Goal: Information Seeking & Learning: Learn about a topic

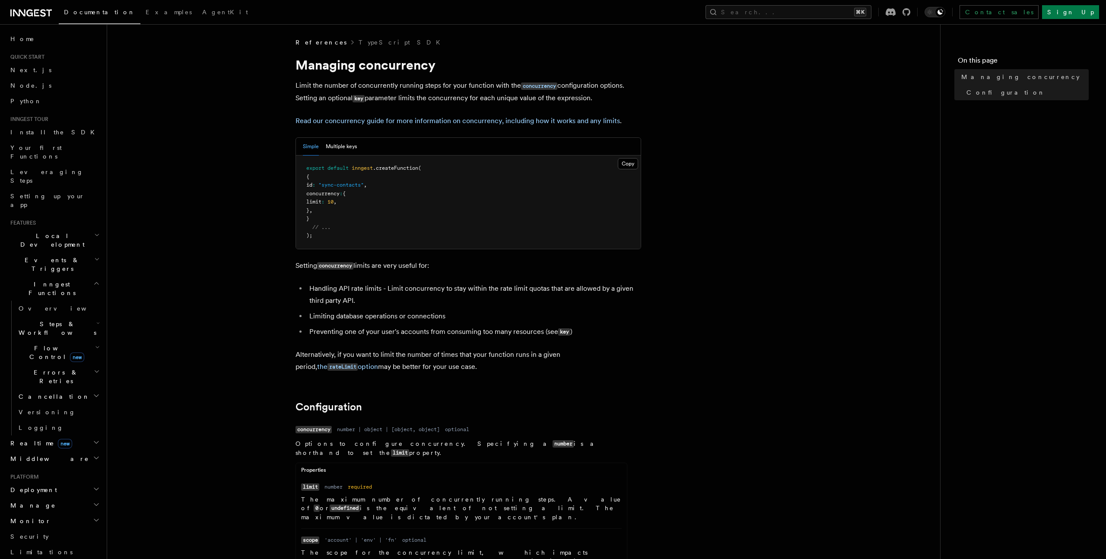
drag, startPoint x: 318, startPoint y: 192, endPoint x: 342, endPoint y: 217, distance: 34.5
click at [342, 217] on pre "export default inngest .createFunction ( { id : "sync-contacts" , concurrency :…" at bounding box center [468, 202] width 345 height 93
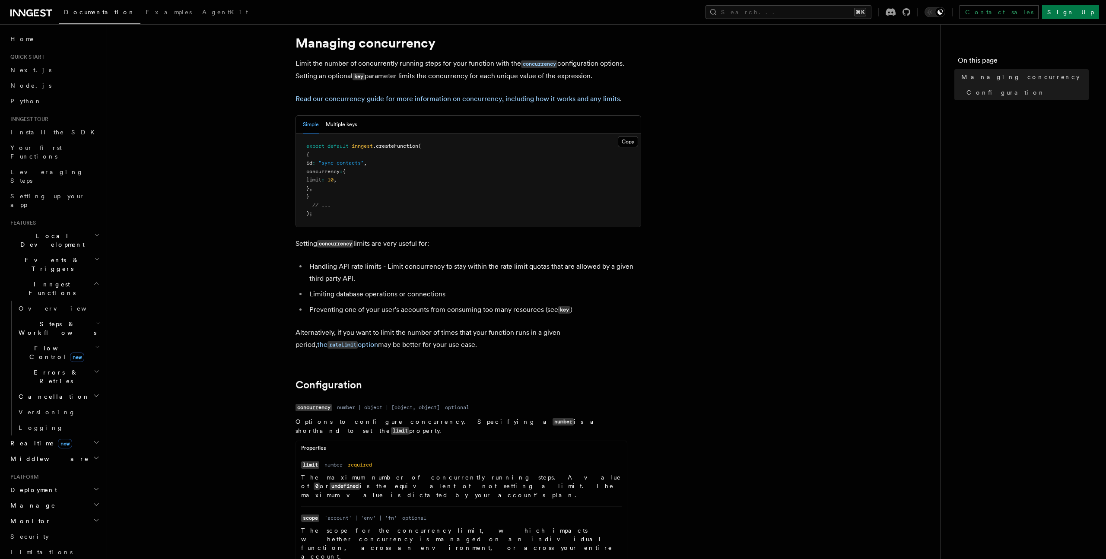
drag, startPoint x: 388, startPoint y: 411, endPoint x: 410, endPoint y: 411, distance: 22.0
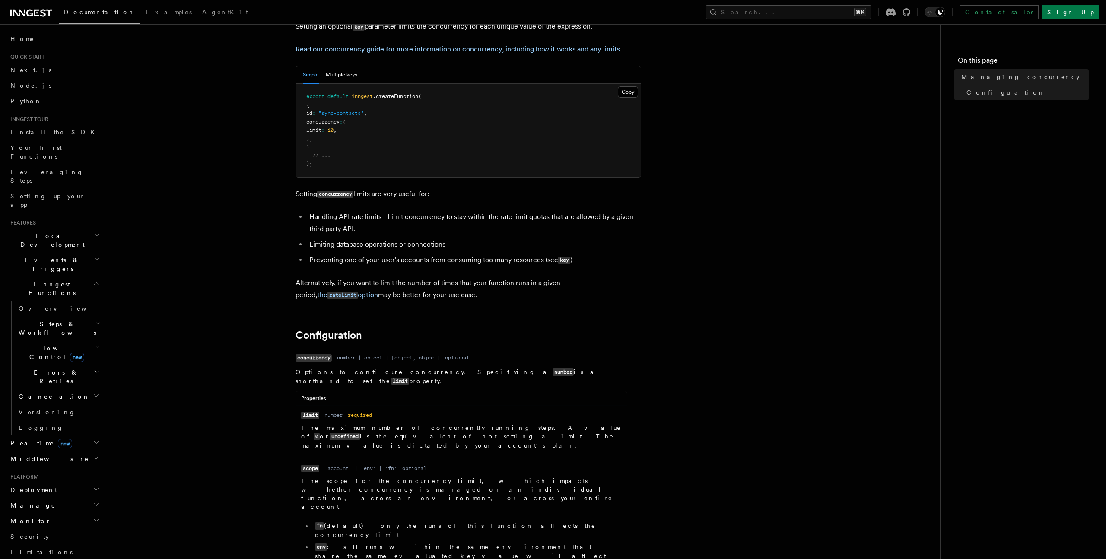
scroll to position [168, 0]
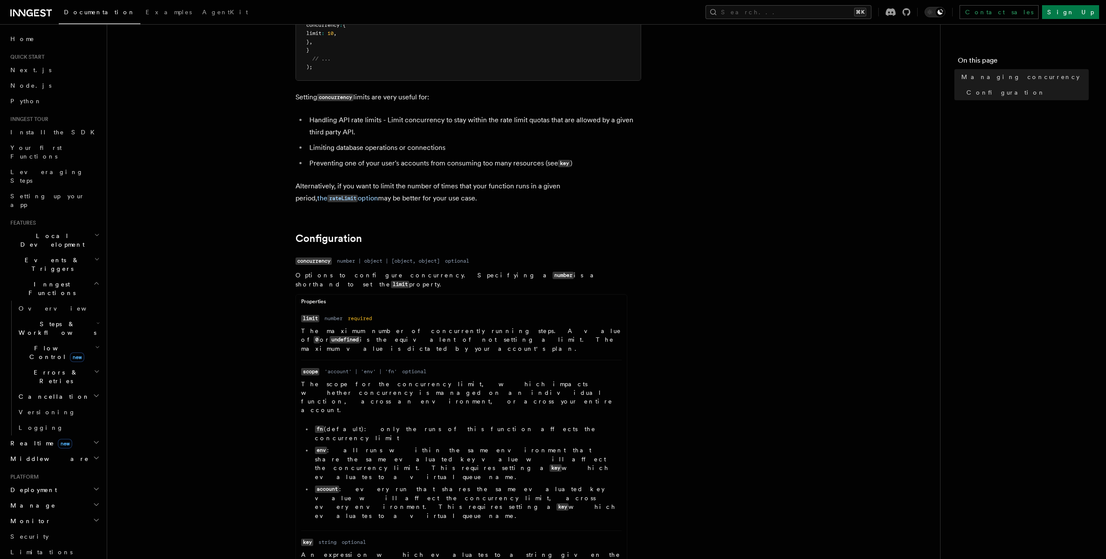
click at [411, 446] on li "env : all runs within the same environment that share the same evaluated key va…" at bounding box center [466, 463] width 309 height 35
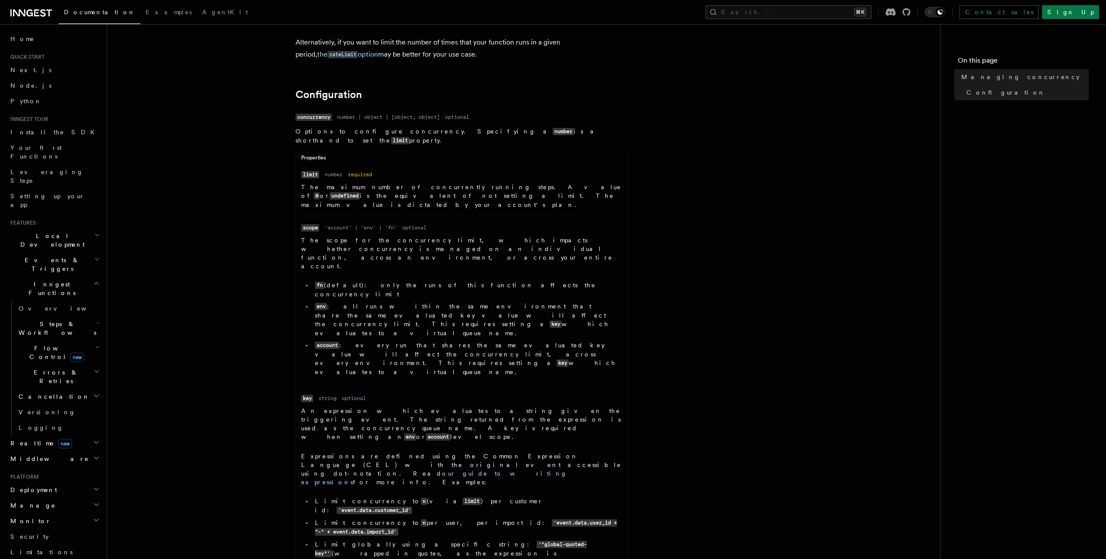
scroll to position [321, 0]
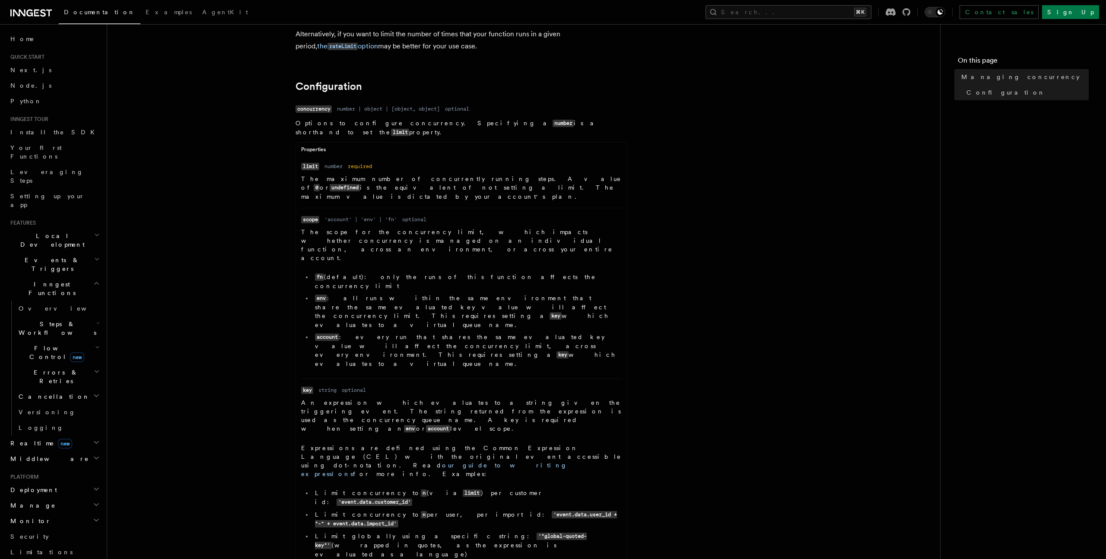
click at [474, 182] on p "The maximum number of concurrently running steps. A value of 0 or undefined is …" at bounding box center [461, 188] width 321 height 26
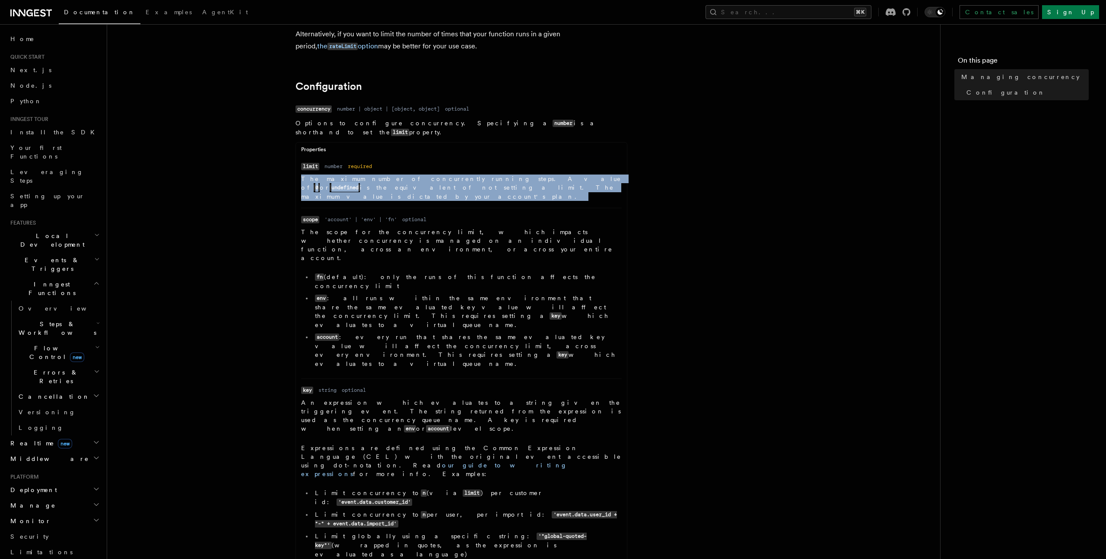
click at [474, 182] on p "The maximum number of concurrently running steps. A value of 0 or undefined is …" at bounding box center [461, 188] width 321 height 26
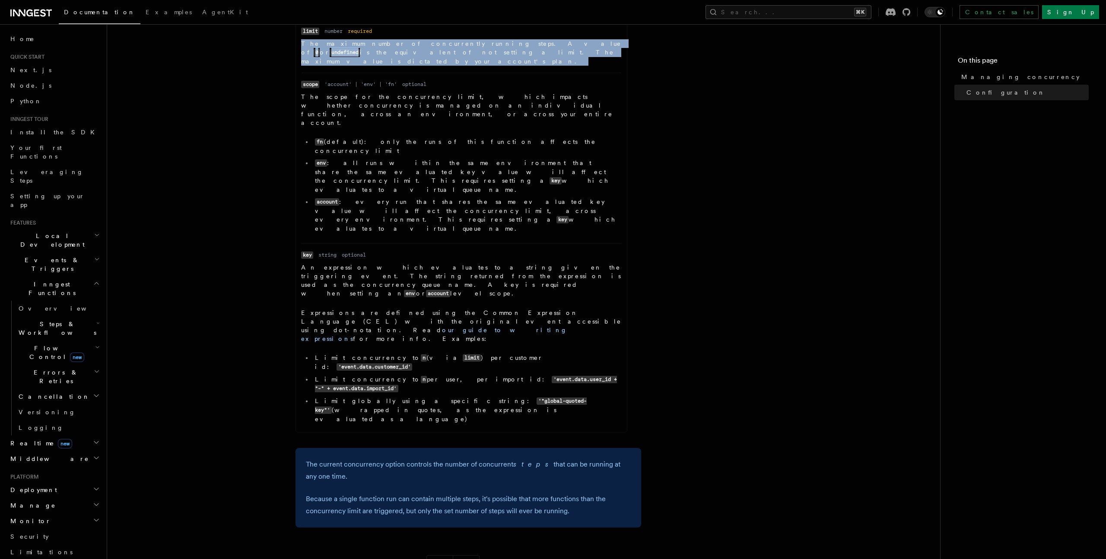
drag, startPoint x: 423, startPoint y: 297, endPoint x: 460, endPoint y: 404, distance: 113.4
click at [460, 404] on article "References TypeScript SDK Managing concurrency Limit the number of concurrently…" at bounding box center [523, 140] width 805 height 1117
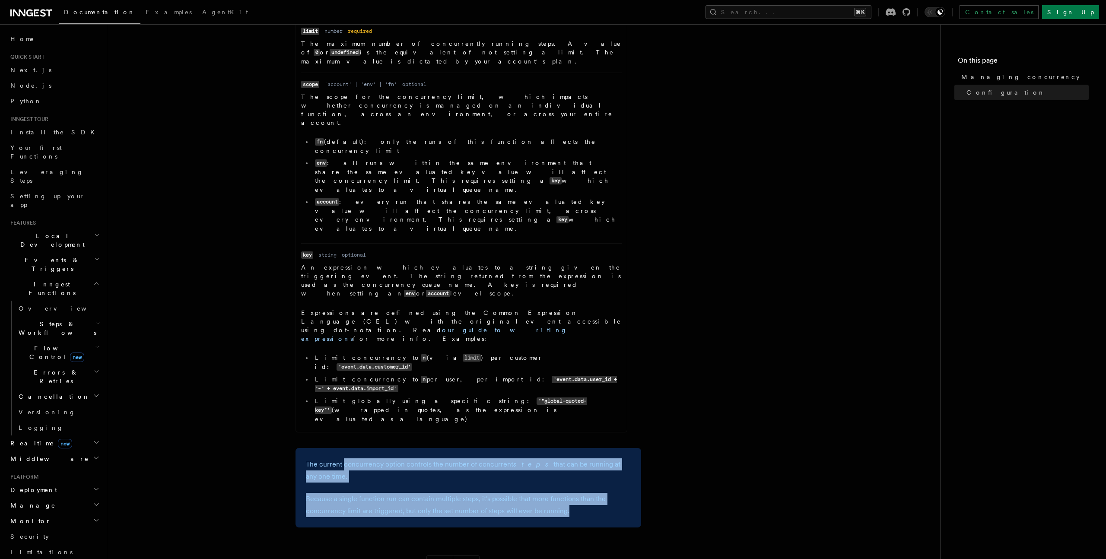
drag, startPoint x: 346, startPoint y: 324, endPoint x: 468, endPoint y: 385, distance: 136.8
click at [468, 448] on div "The current concurrency option controls the number of concurrent steps that can…" at bounding box center [469, 487] width 346 height 79
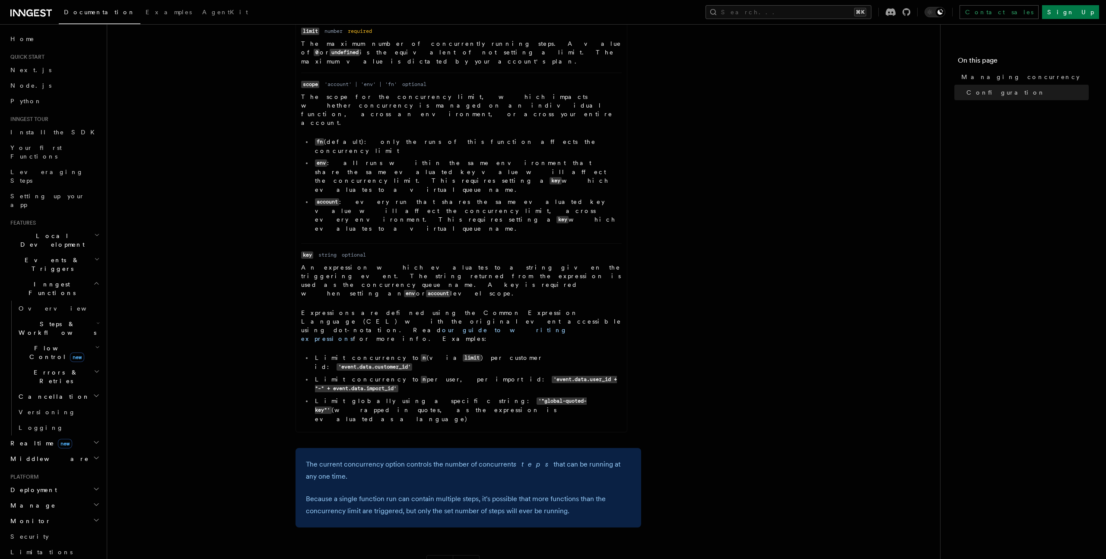
drag, startPoint x: 482, startPoint y: 323, endPoint x: 493, endPoint y: 336, distance: 16.3
click at [493, 458] on p "The current concurrency option controls the number of concurrent steps that can…" at bounding box center [468, 470] width 325 height 24
click at [492, 458] on p "The current concurrency option controls the number of concurrent steps that can…" at bounding box center [468, 470] width 325 height 24
drag, startPoint x: 492, startPoint y: 335, endPoint x: 571, endPoint y: 378, distance: 90.3
click at [571, 448] on div "The current concurrency option controls the number of concurrent steps that can…" at bounding box center [469, 487] width 346 height 79
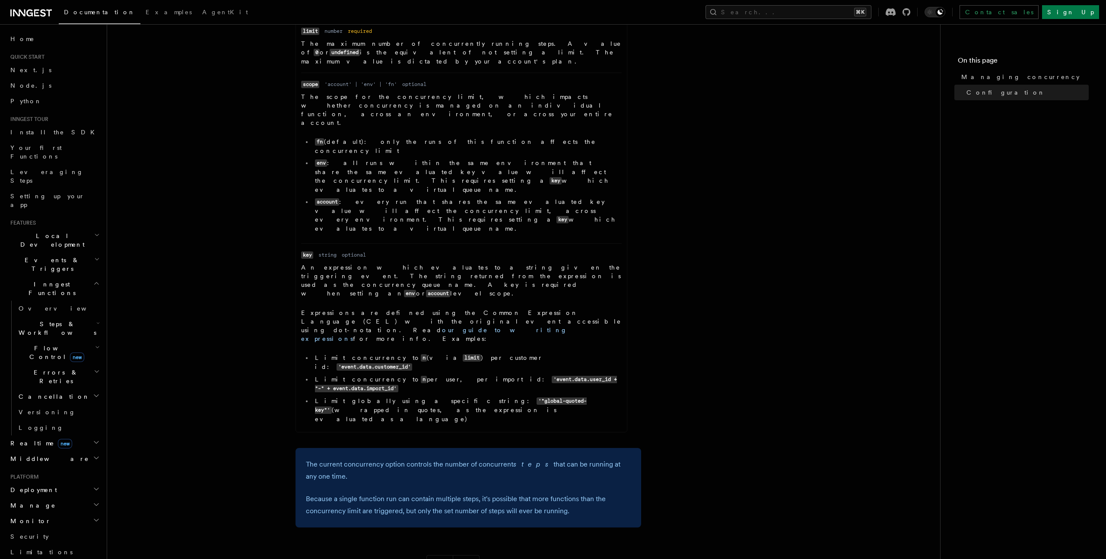
click at [571, 448] on div "The current concurrency option controls the number of concurrent steps that can…" at bounding box center [469, 487] width 346 height 79
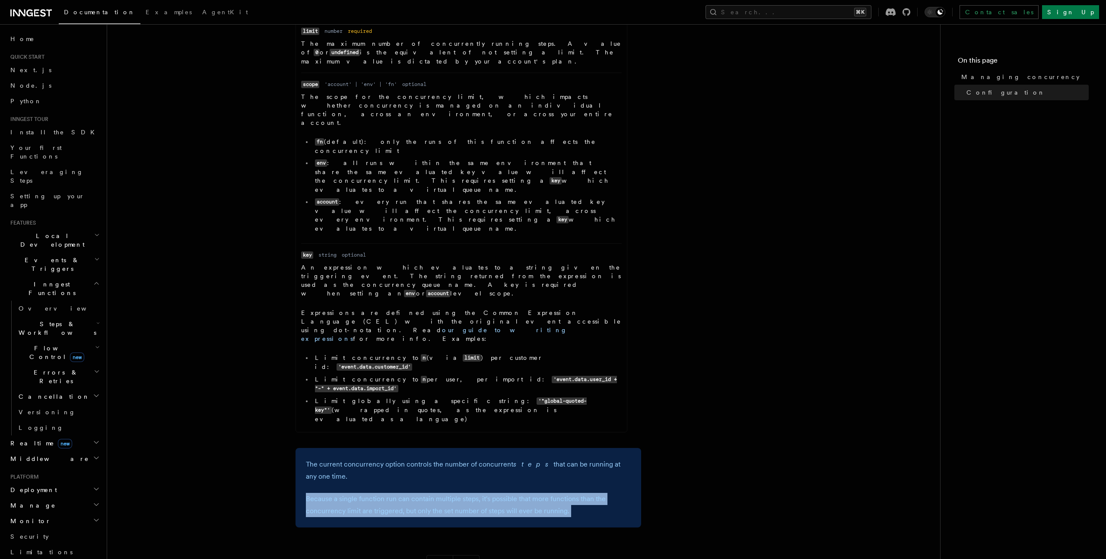
drag, startPoint x: 571, startPoint y: 378, endPoint x: 522, endPoint y: 345, distance: 58.5
click at [523, 448] on div "The current concurrency option controls the number of concurrent steps that can…" at bounding box center [469, 487] width 346 height 79
click at [522, 448] on div "The current concurrency option controls the number of concurrent steps that can…" at bounding box center [469, 487] width 346 height 79
drag, startPoint x: 522, startPoint y: 345, endPoint x: 585, endPoint y: 370, distance: 67.9
click at [585, 448] on div "The current concurrency option controls the number of concurrent steps that can…" at bounding box center [469, 487] width 346 height 79
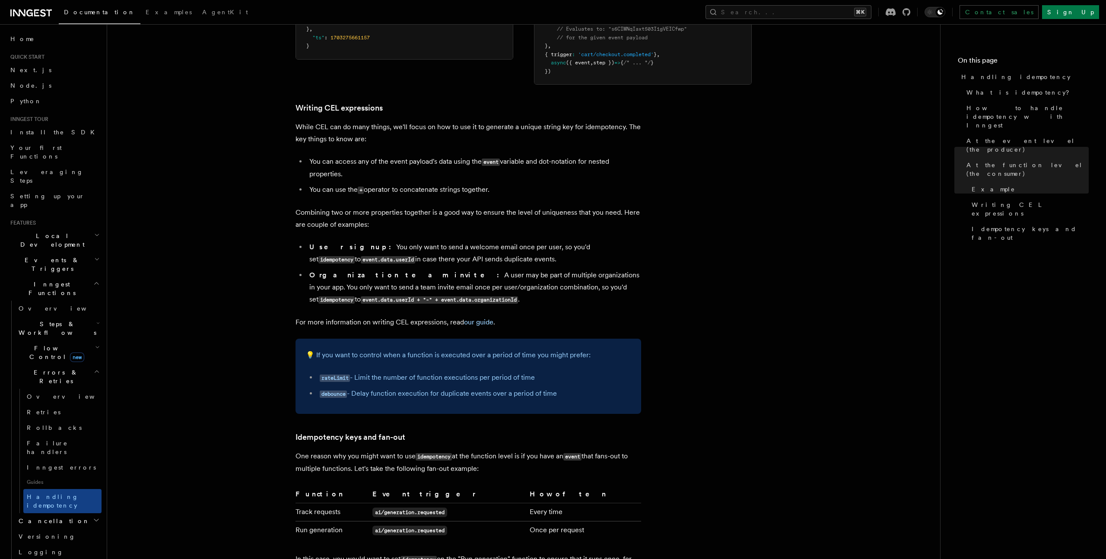
scroll to position [1529, 0]
